Goal: Find specific page/section: Find specific page/section

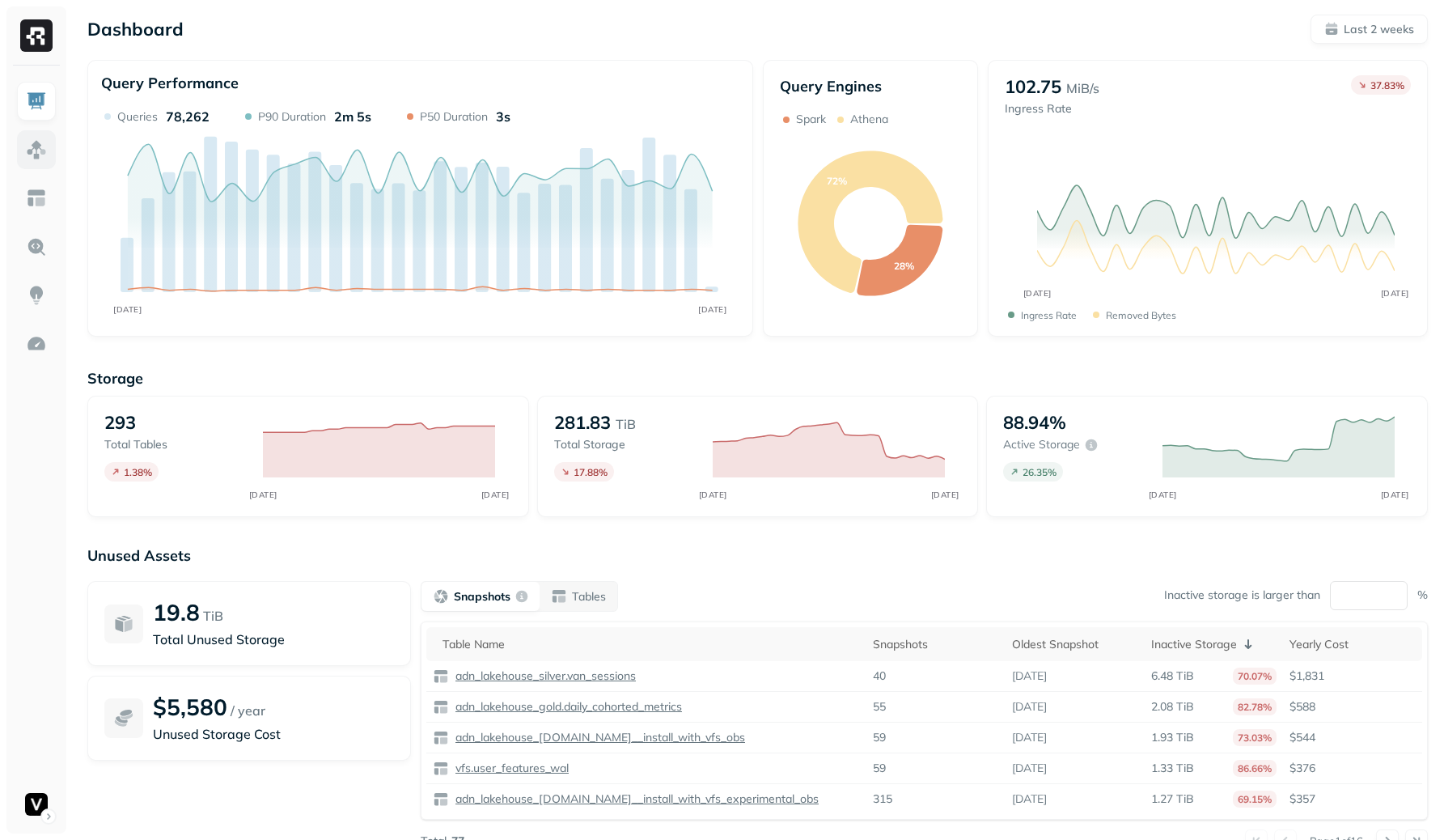
click at [38, 162] on link at bounding box center [37, 150] width 39 height 39
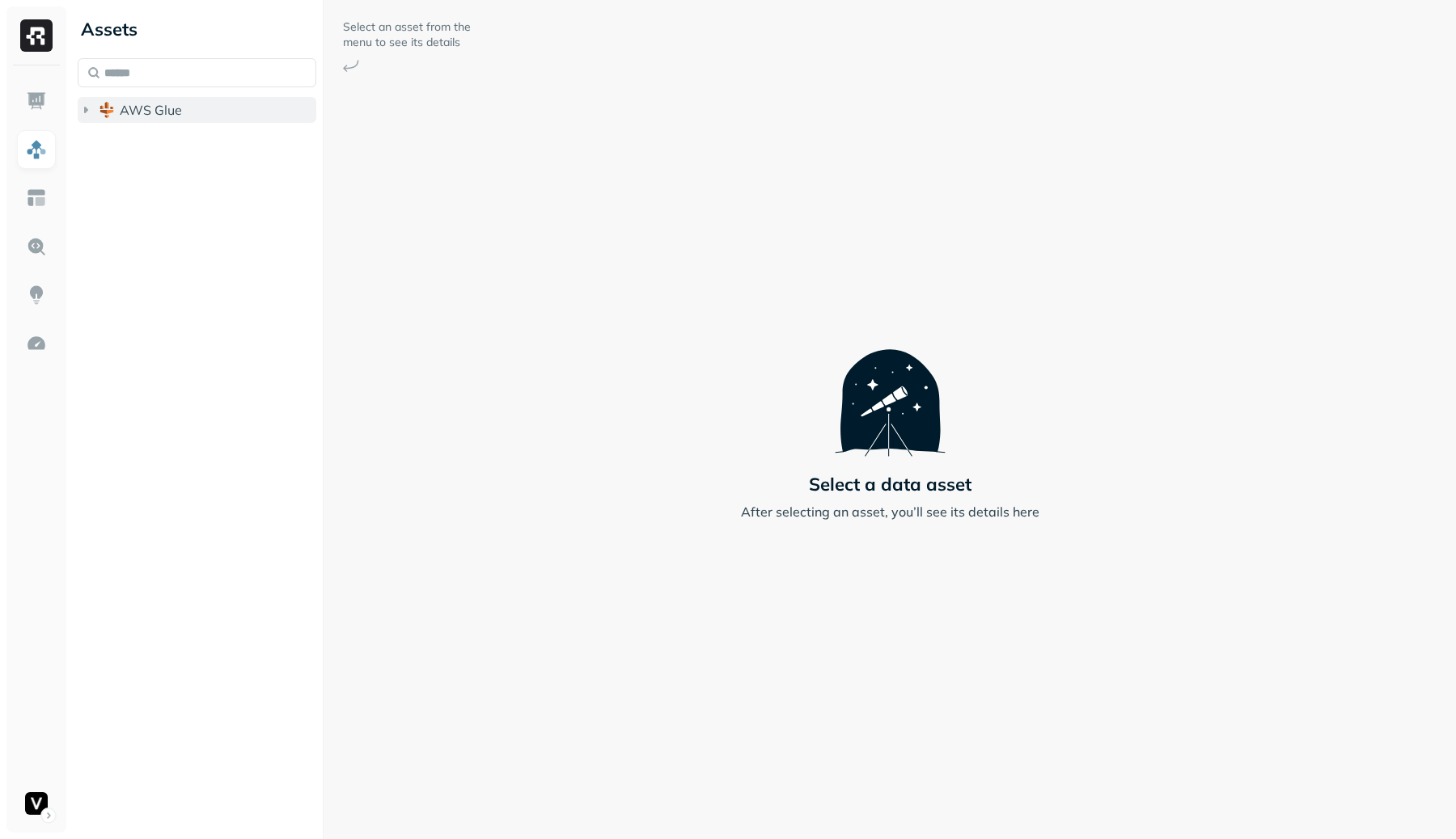
click at [167, 117] on span "AWS Glue" at bounding box center [150, 110] width 62 height 17
click at [161, 241] on button "vfs" at bounding box center [205, 237] width 223 height 26
click at [160, 262] on span "Tables" at bounding box center [151, 269] width 40 height 17
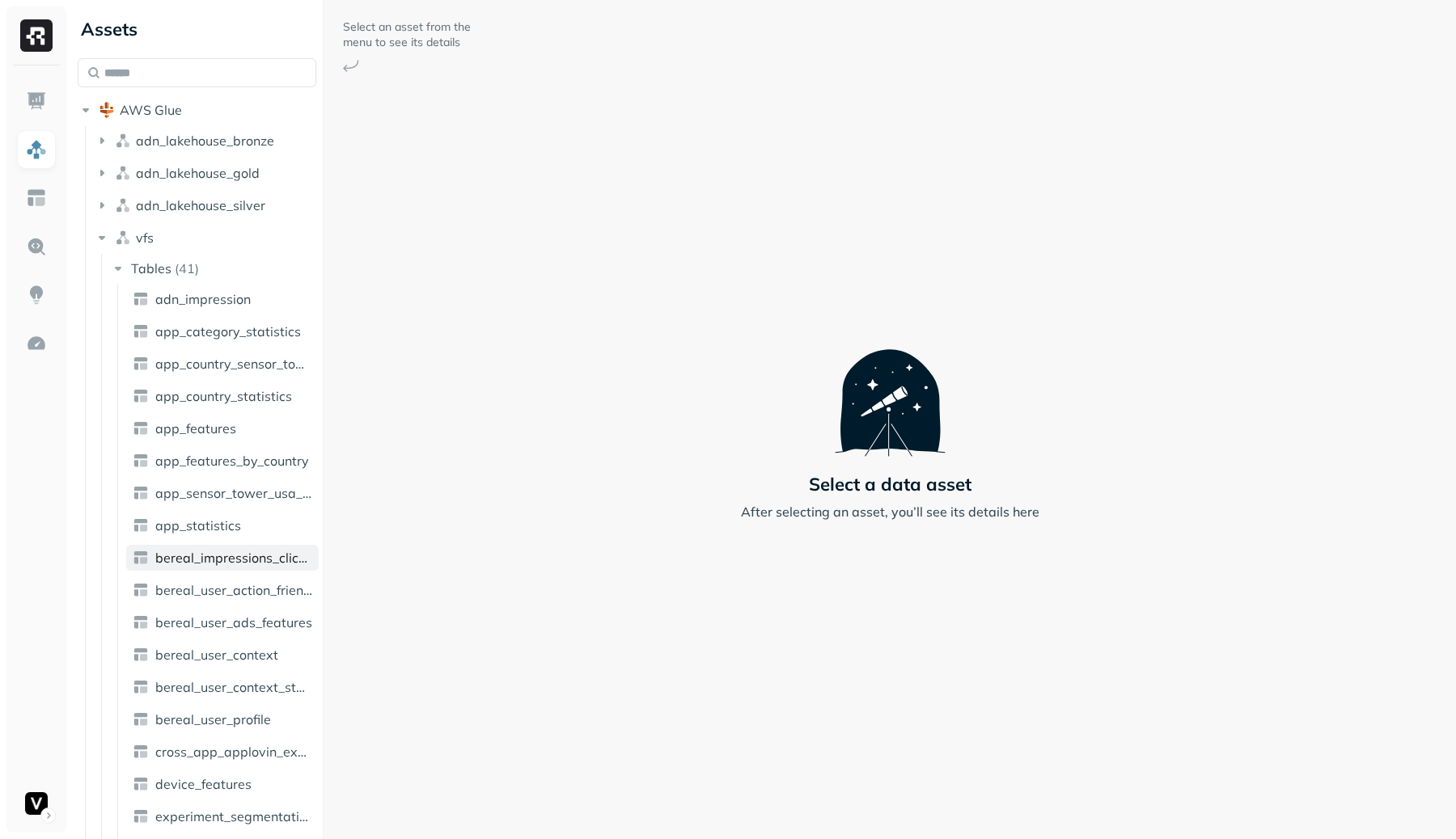
click at [208, 553] on span "bereal_impressions_clicks_statistics" at bounding box center [233, 557] width 157 height 17
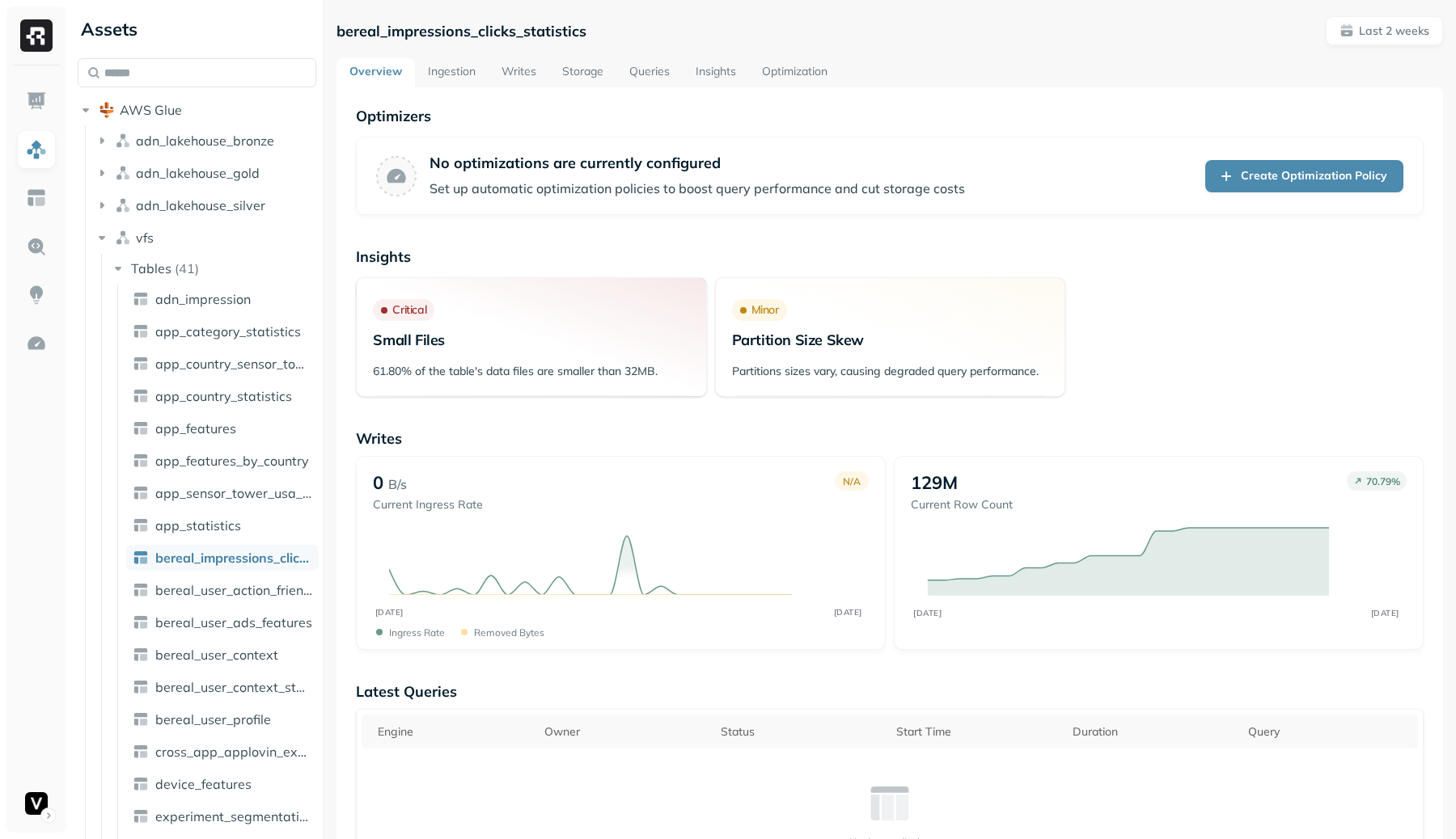
click at [516, 73] on link "Writes" at bounding box center [518, 72] width 61 height 29
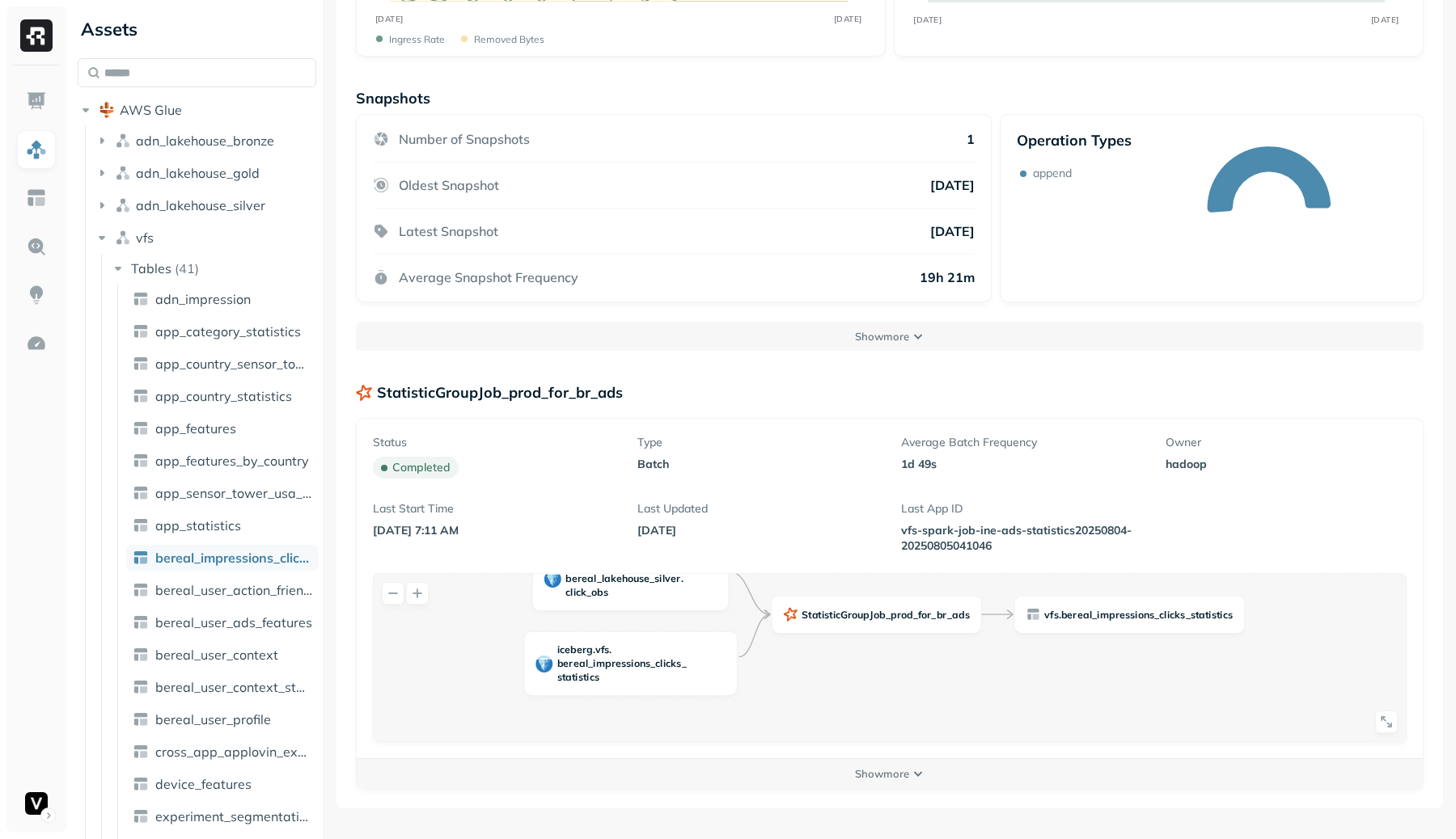
scroll to position [270, 0]
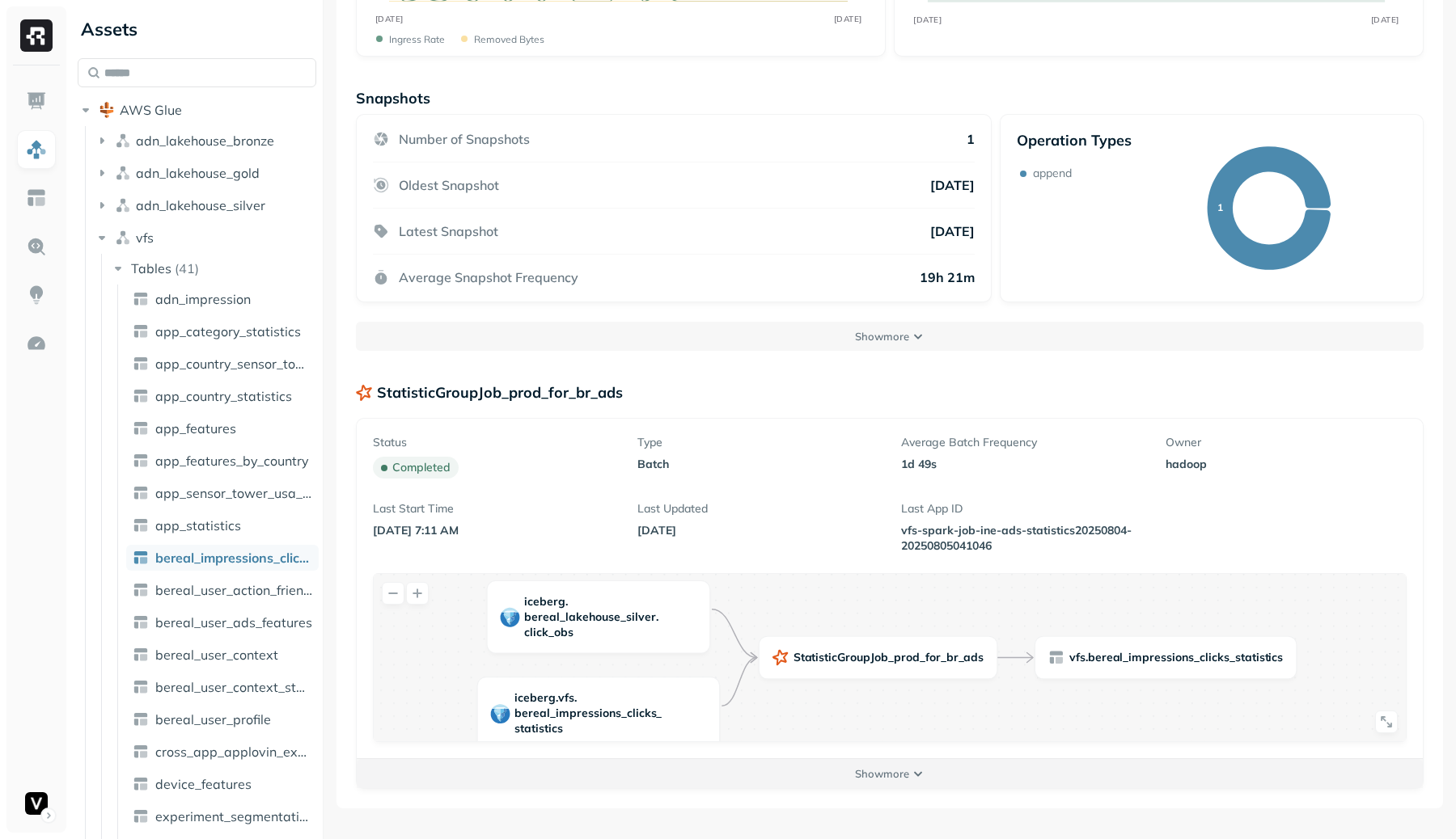
click at [907, 764] on button "Show more" at bounding box center [890, 774] width 1066 height 29
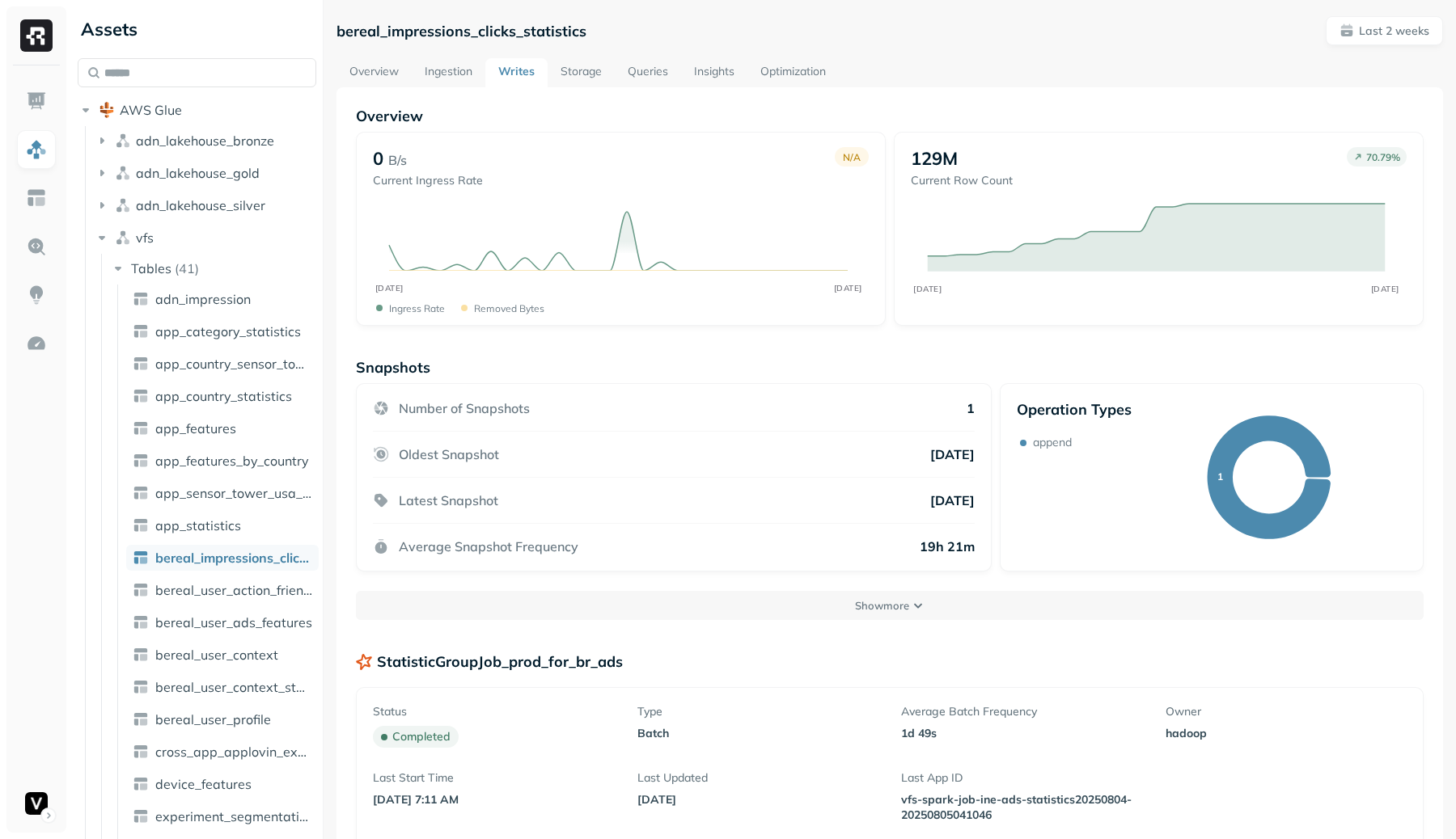
scroll to position [712, 0]
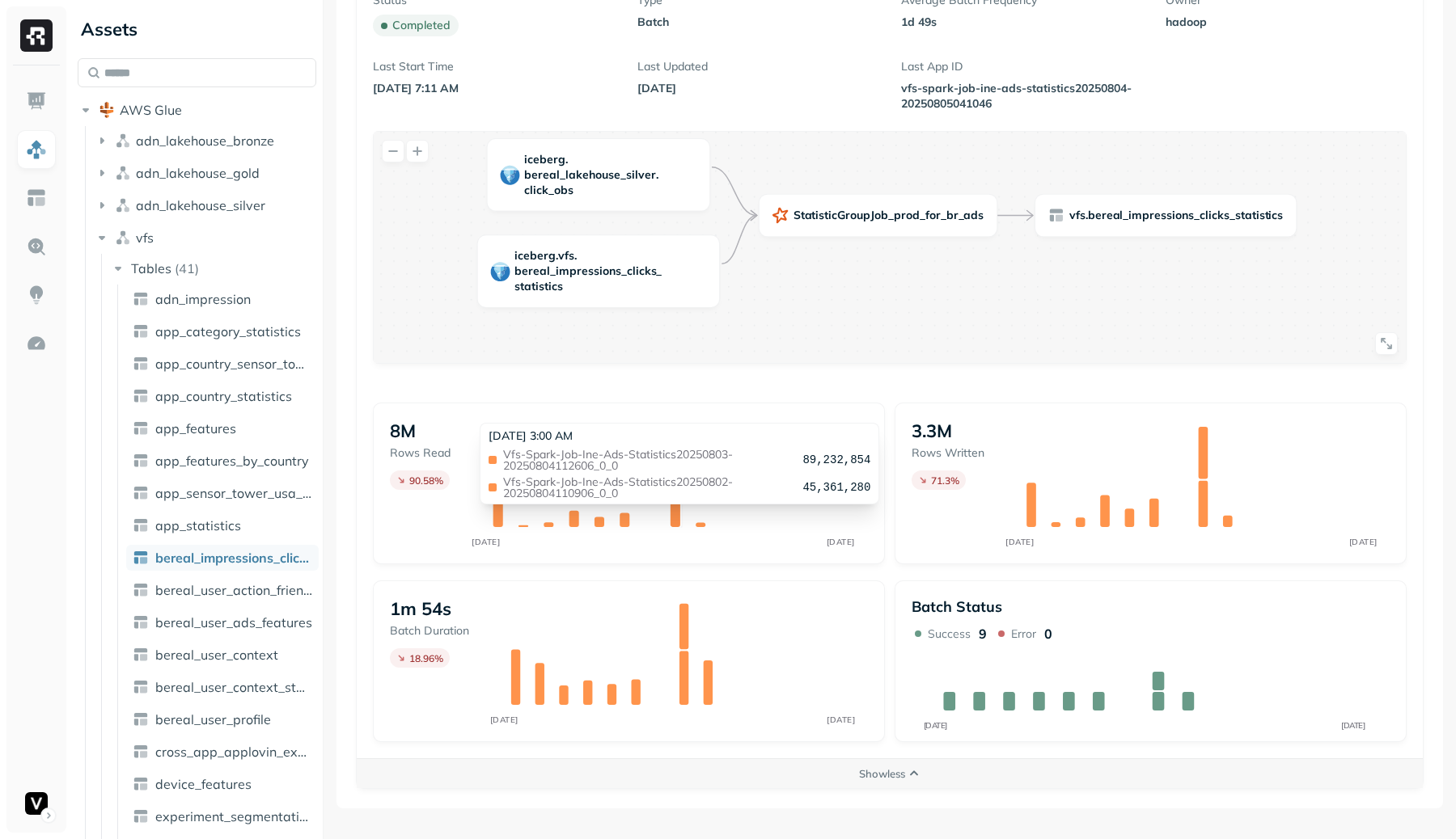
click at [673, 477] on span "vfs-spark-job-ine-ads-statistics20250802-20250804110906_0_0" at bounding box center [649, 487] width 293 height 23
copy span "vfs-spark-job-ine-ads-statistics20250802-20250804110906_0_0"
